Goal: Register for event/course

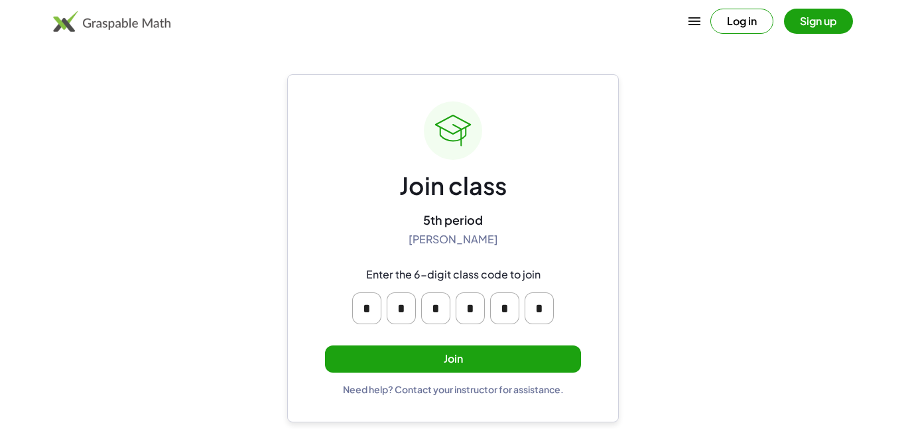
drag, startPoint x: 325, startPoint y: 304, endPoint x: 325, endPoint y: 292, distance: 12.6
click at [326, 292] on div "* * * * * *" at bounding box center [453, 308] width 255 height 53
drag, startPoint x: 556, startPoint y: 264, endPoint x: 505, endPoint y: 336, distance: 88.4
click at [505, 336] on div "Join class 5th period [PERSON_NAME] Enter the 6-digit class code to join * * * …" at bounding box center [453, 248] width 256 height 294
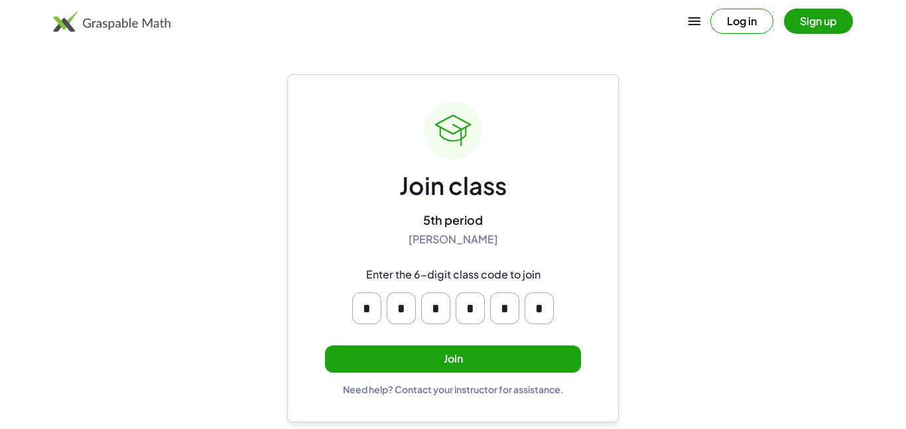
click at [505, 336] on div "Join class 5th period [PERSON_NAME] Enter the 6-digit class code to join * * * …" at bounding box center [453, 248] width 256 height 294
drag, startPoint x: 576, startPoint y: 310, endPoint x: 653, endPoint y: 273, distance: 85.4
click at [653, 273] on main "Join class 5th period [PERSON_NAME] Enter the 6-digit class code to join * * * …" at bounding box center [453, 214] width 906 height 429
click at [347, 251] on div "Join class 5th period [PERSON_NAME] Enter the 6-digit class code to join * * * …" at bounding box center [453, 248] width 256 height 294
drag, startPoint x: 342, startPoint y: 298, endPoint x: 587, endPoint y: 310, distance: 245.7
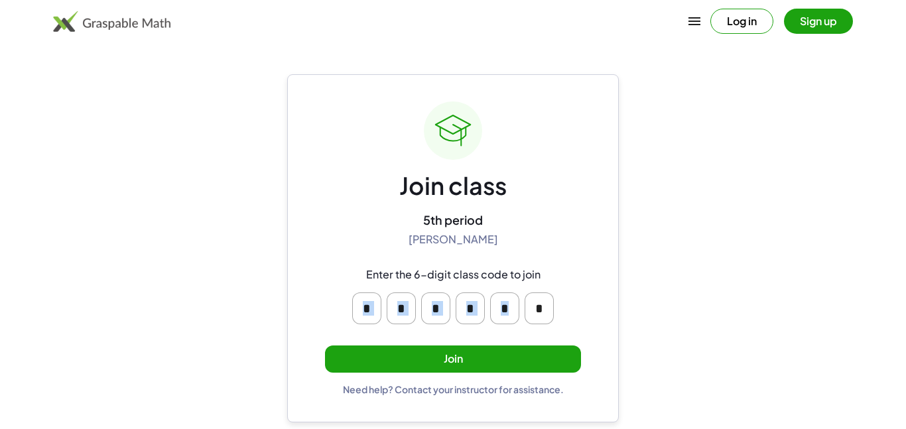
click at [587, 310] on div "Join class 5th period [PERSON_NAME] Enter the 6-digit class code to join * * * …" at bounding box center [453, 248] width 332 height 348
click at [533, 282] on div "* * * * * *" at bounding box center [453, 308] width 255 height 53
click at [577, 268] on div "Enter the 6-digit class code to join * * * * * *" at bounding box center [453, 296] width 255 height 78
click at [547, 347] on button "Join" at bounding box center [453, 359] width 256 height 27
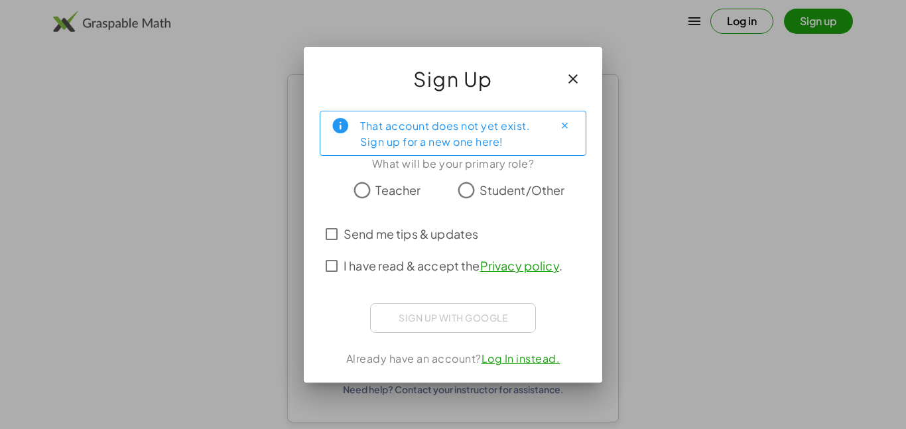
click at [517, 190] on span "Student/Other" at bounding box center [523, 190] width 86 height 18
click at [432, 271] on span "I have read & accept the Privacy policy ." at bounding box center [453, 266] width 219 height 18
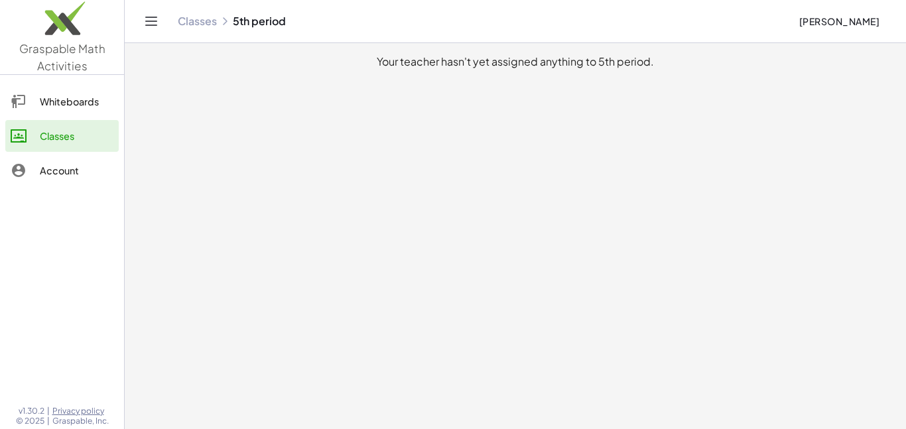
click at [92, 104] on div "Whiteboards" at bounding box center [77, 102] width 74 height 16
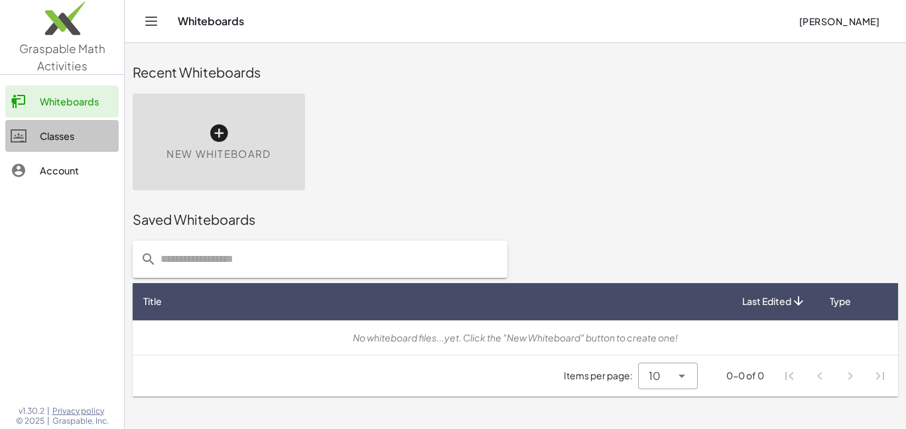
click at [109, 128] on div "Classes" at bounding box center [77, 136] width 74 height 16
